Goal: Task Accomplishment & Management: Manage account settings

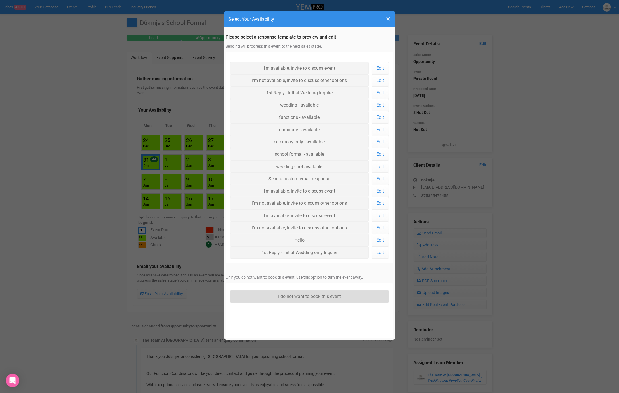
click at [326, 294] on link "I do not want to book this event" at bounding box center [309, 297] width 159 height 12
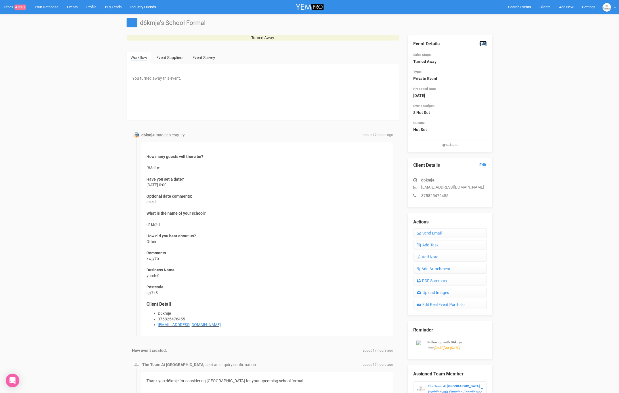
click at [483, 43] on link "Edit" at bounding box center [483, 43] width 7 height 5
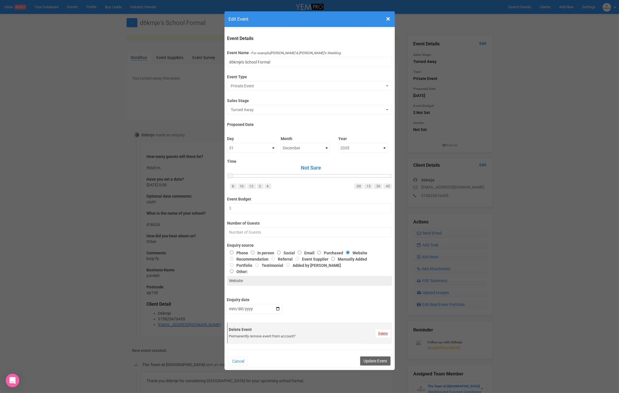
click at [379, 334] on link "Delete" at bounding box center [383, 334] width 15 height 8
click at [389, 317] on link "Confirm" at bounding box center [387, 320] width 18 height 8
click at [375, 361] on button "Update Event" at bounding box center [375, 361] width 30 height 9
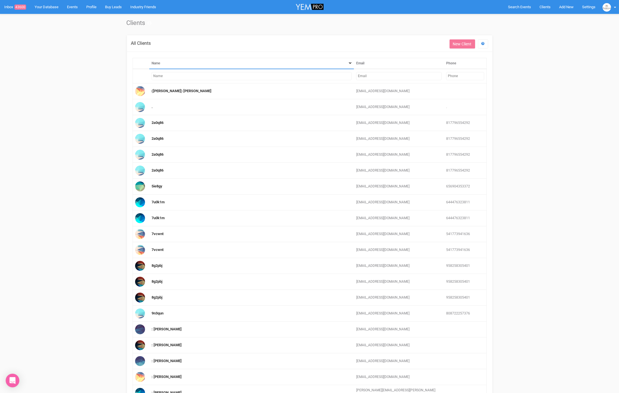
click at [370, 79] on input "text" at bounding box center [398, 76] width 85 height 8
paste input "[EMAIL_ADDRESS][DOMAIN_NAME]"
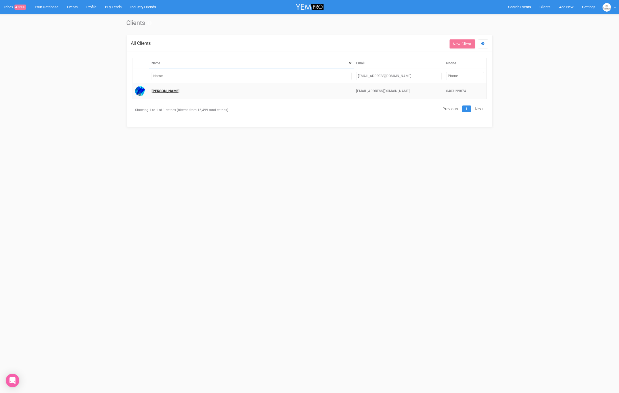
type input "[EMAIL_ADDRESS][DOMAIN_NAME]"
click at [165, 91] on link "[PERSON_NAME]" at bounding box center [166, 91] width 28 height 4
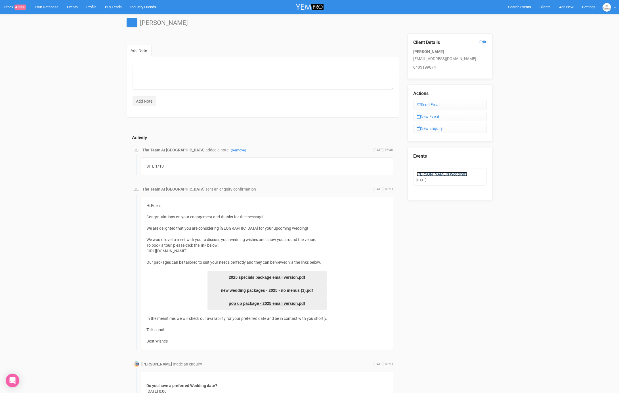
click at [434, 173] on link "[PERSON_NAME]'s Weddings" at bounding box center [442, 174] width 51 height 5
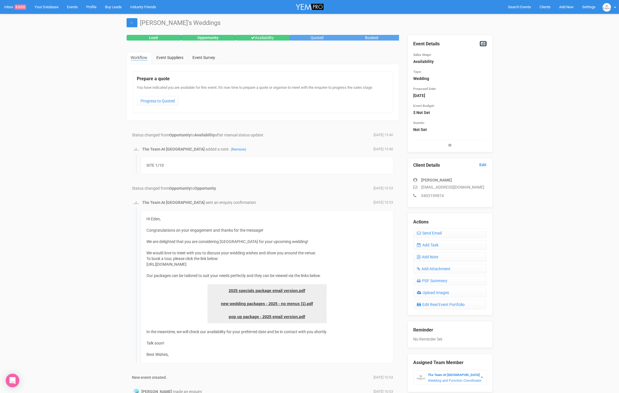
click at [481, 42] on link "Edit" at bounding box center [483, 43] width 7 height 5
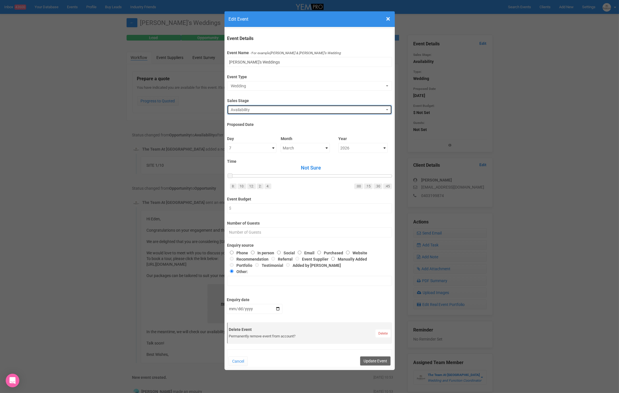
click at [253, 110] on span "Availability" at bounding box center [308, 110] width 154 height 6
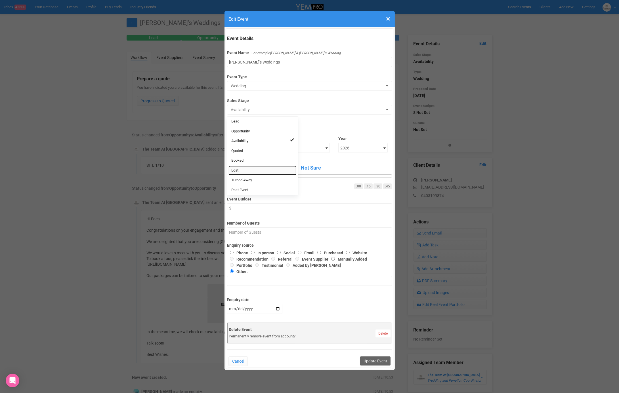
click at [251, 170] on link "Lost" at bounding box center [263, 171] width 68 height 10
select select "10"
click at [380, 361] on button "Update Event" at bounding box center [375, 361] width 30 height 9
